Goal: Task Accomplishment & Management: Use online tool/utility

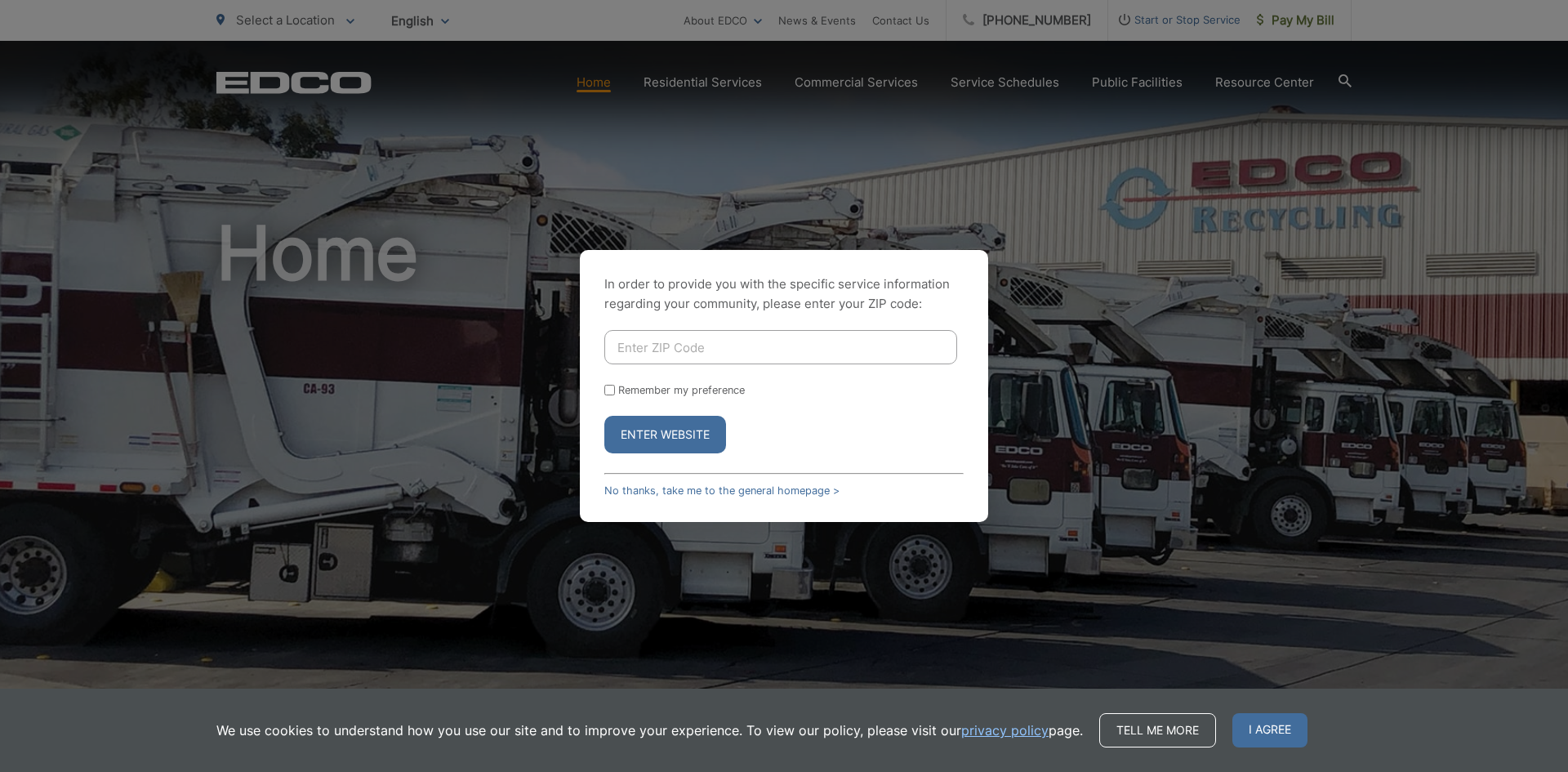
type input "90815"
click at [696, 436] on button "Enter Website" at bounding box center [664, 434] width 122 height 37
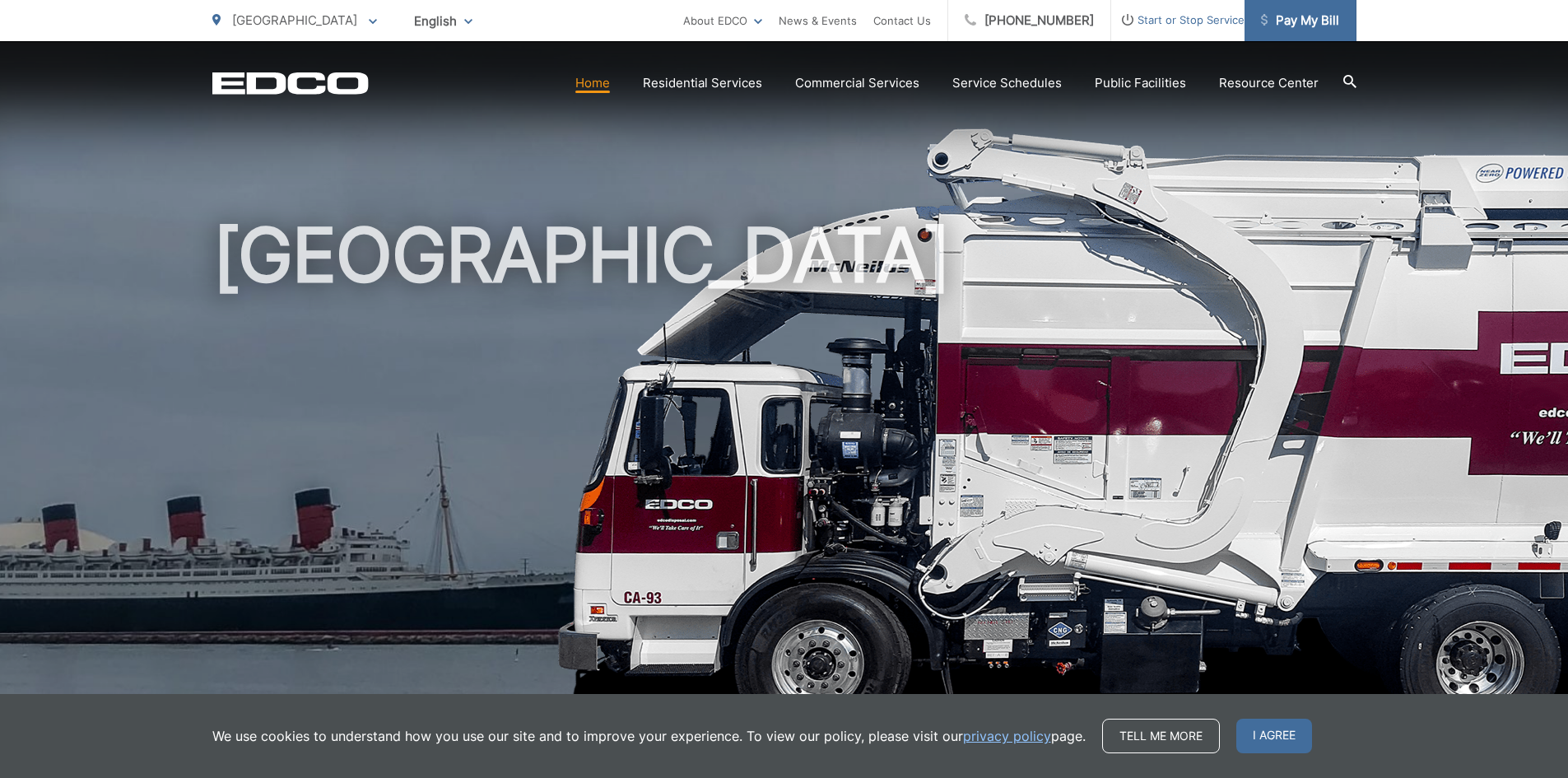
click at [1288, 24] on span "Pay My Bill" at bounding box center [1300, 20] width 79 height 20
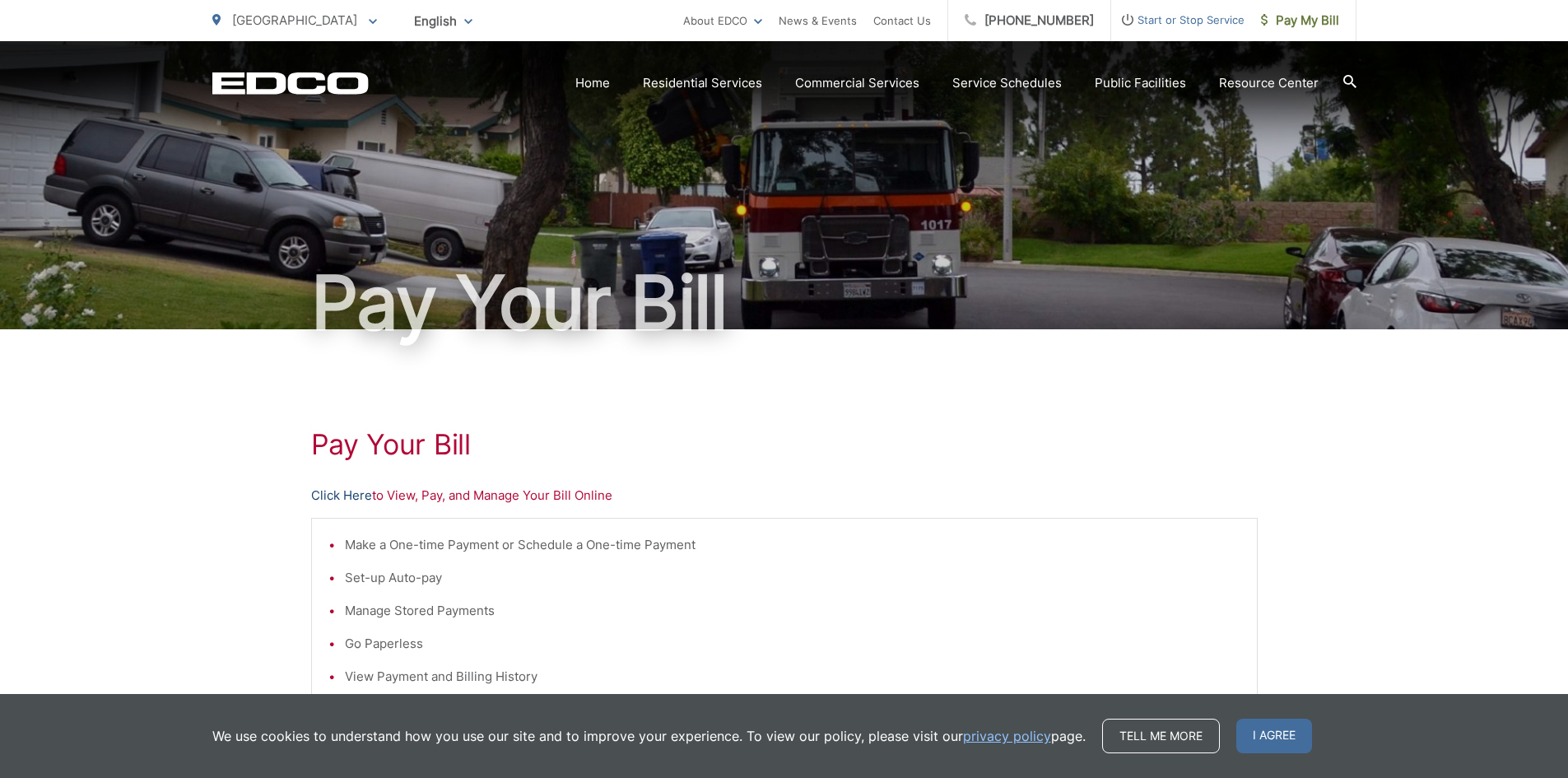
click at [348, 494] on link "Click Here" at bounding box center [341, 495] width 61 height 20
